Goal: Task Accomplishment & Management: Use online tool/utility

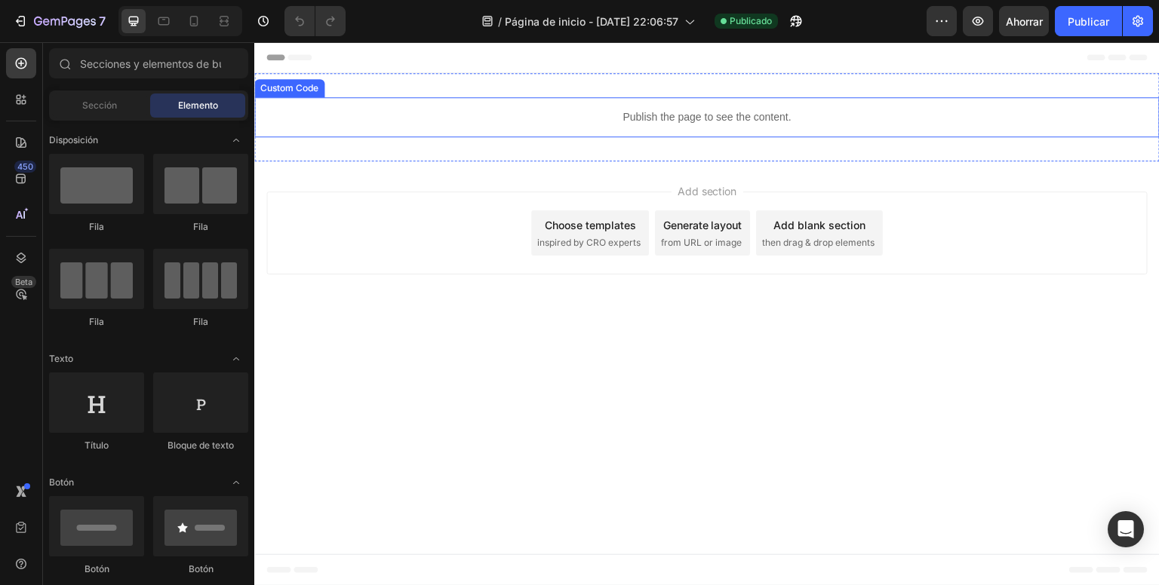
click at [762, 122] on p "Publish the page to see the content." at bounding box center [706, 117] width 905 height 16
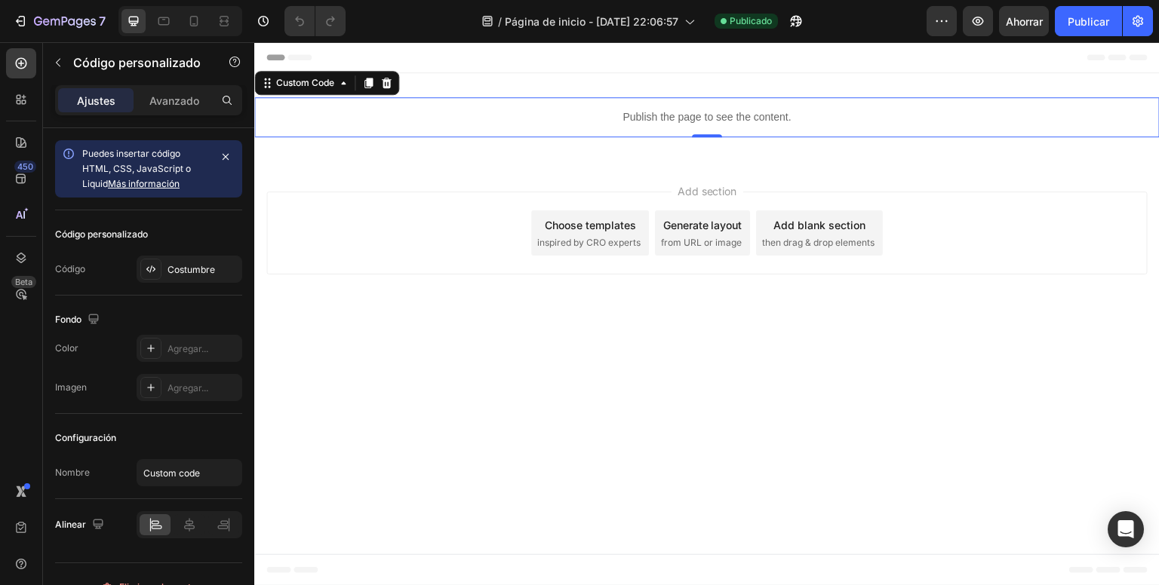
click at [762, 122] on p "Publish the page to see the content." at bounding box center [706, 117] width 905 height 16
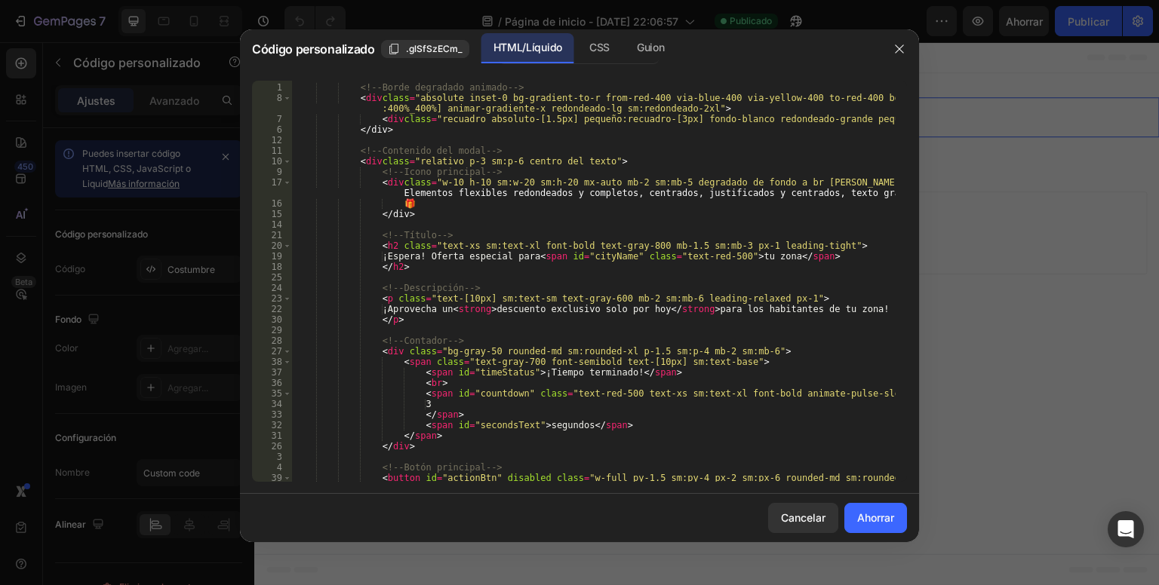
scroll to position [453, 0]
click at [902, 48] on icon "button" at bounding box center [899, 49] width 12 height 12
